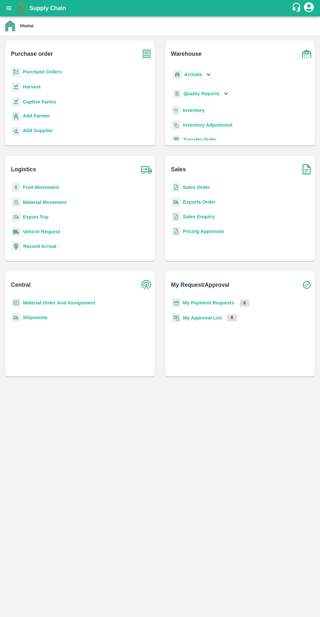
click at [45, 74] on b "Purchase Orders" at bounding box center [42, 71] width 39 height 5
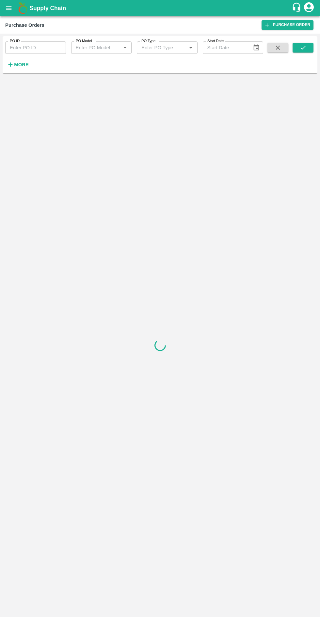
click at [19, 65] on strong "More" at bounding box center [21, 64] width 15 height 5
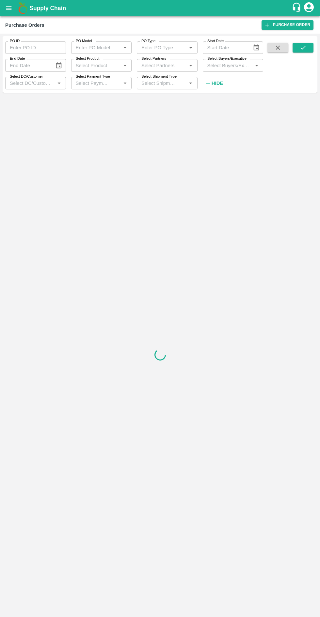
click at [164, 67] on input "Select Partners" at bounding box center [162, 65] width 46 height 8
type input "nikhil"
click at [166, 67] on input "Select Partners" at bounding box center [162, 65] width 46 height 8
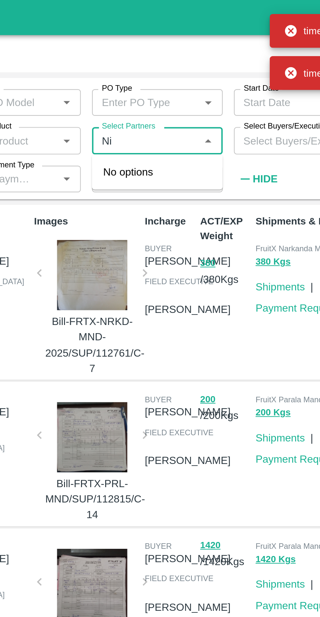
type input "N"
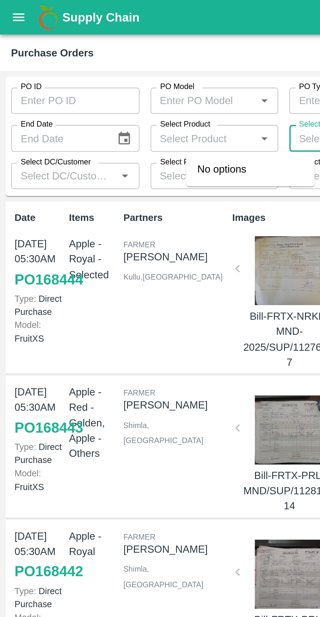
scroll to position [0, 0]
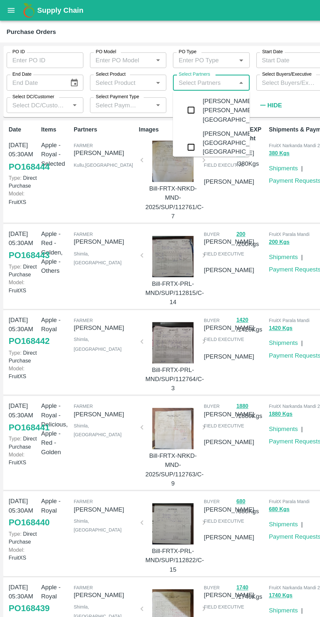
click at [105, 164] on div "Partners [PERSON_NAME] ram Kullu , [GEOGRAPHIC_DATA]" at bounding box center [82, 136] width 52 height 78
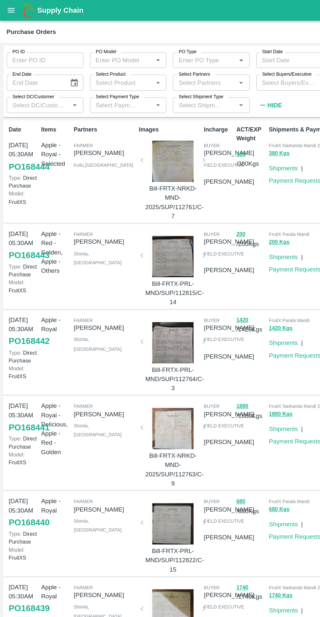
click at [131, 161] on p "Bill-FRTX-NRKD-MND-2025/SUP/112761/C-7" at bounding box center [137, 160] width 44 height 29
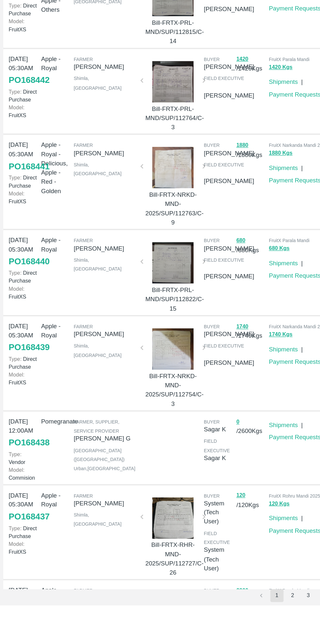
scroll to position [0, 0]
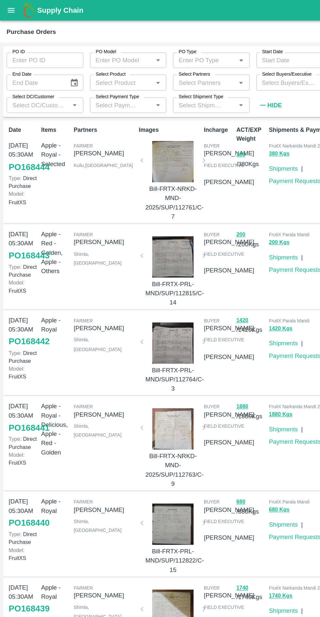
click at [110, 49] on input "PO Model" at bounding box center [96, 47] width 46 height 8
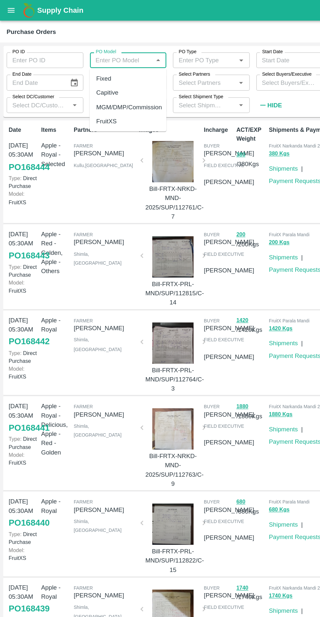
click at [105, 169] on div "Partners [PERSON_NAME] ram Kullu , [GEOGRAPHIC_DATA]" at bounding box center [82, 136] width 52 height 78
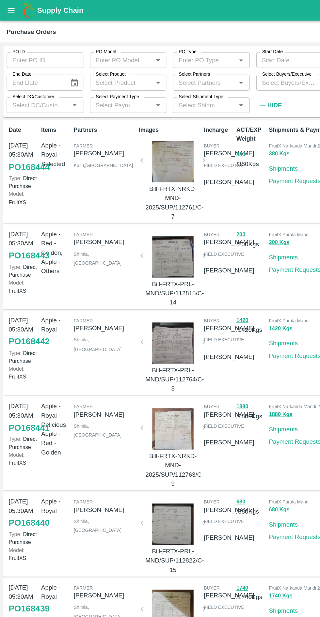
click at [111, 65] on input "Select Product" at bounding box center [96, 65] width 46 height 8
type input "export"
